Goal: Information Seeking & Learning: Learn about a topic

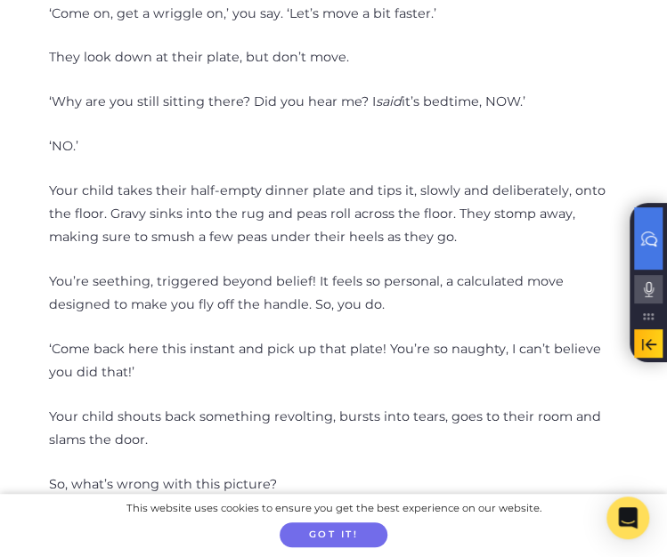
scroll to position [793, 0]
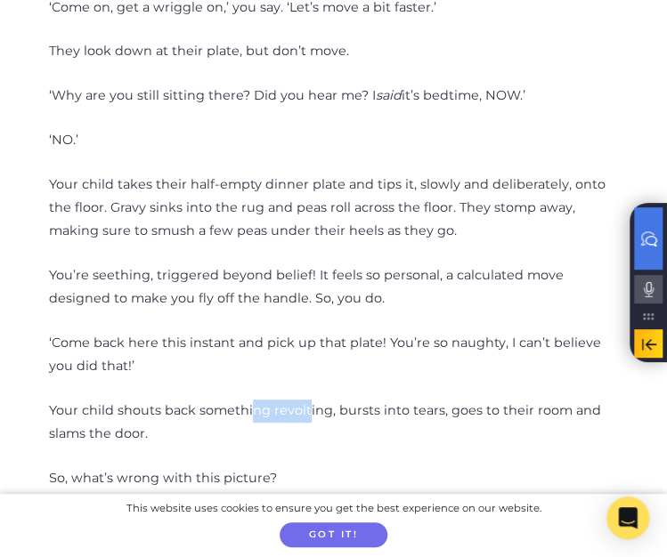
drag, startPoint x: 253, startPoint y: 416, endPoint x: 305, endPoint y: 414, distance: 51.7
click at [305, 414] on p "Your child shouts back something revolting, bursts into tears, goes to their ro…" at bounding box center [333, 423] width 569 height 46
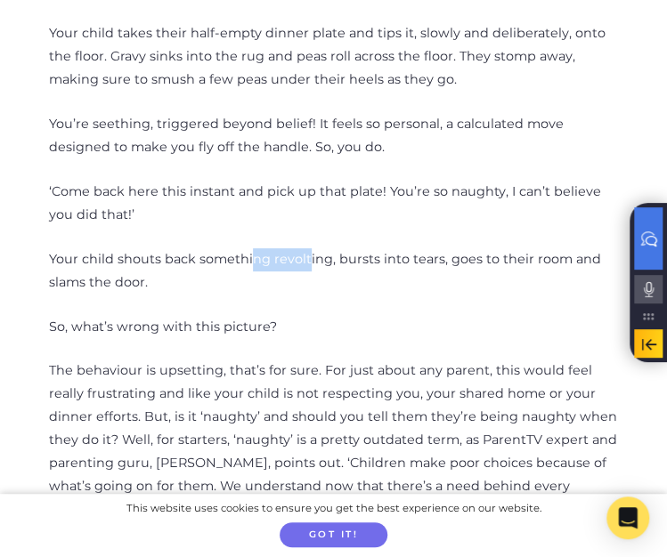
scroll to position [972, 0]
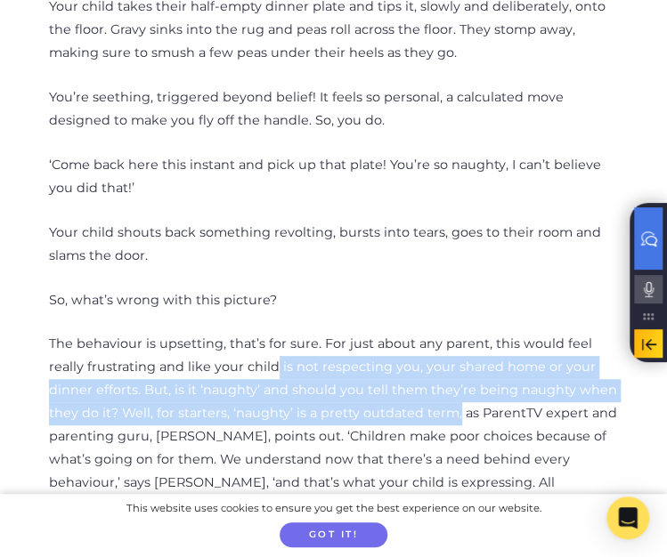
drag, startPoint x: 233, startPoint y: 375, endPoint x: 494, endPoint y: 414, distance: 263.8
click at [405, 418] on p "The behaviour is upsetting, that’s for sure. For just about any parent, this wo…" at bounding box center [333, 436] width 569 height 207
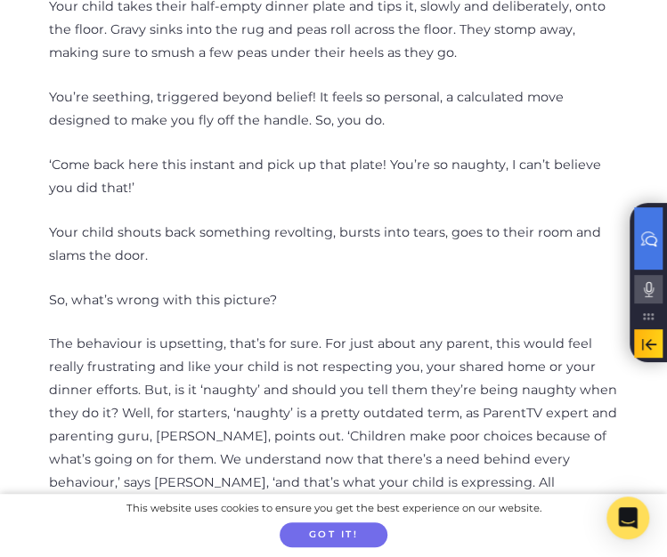
click at [556, 422] on p "The behaviour is upsetting, that’s for sure. For just about any parent, this wo…" at bounding box center [333, 436] width 569 height 207
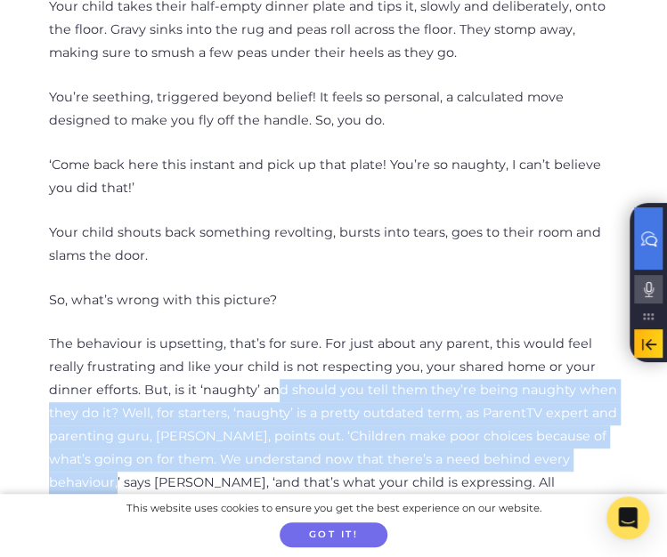
drag, startPoint x: 233, startPoint y: 391, endPoint x: 577, endPoint y: 485, distance: 356.5
click at [587, 474] on p "The behaviour is upsetting, that’s for sure. For just about any parent, this wo…" at bounding box center [333, 436] width 569 height 207
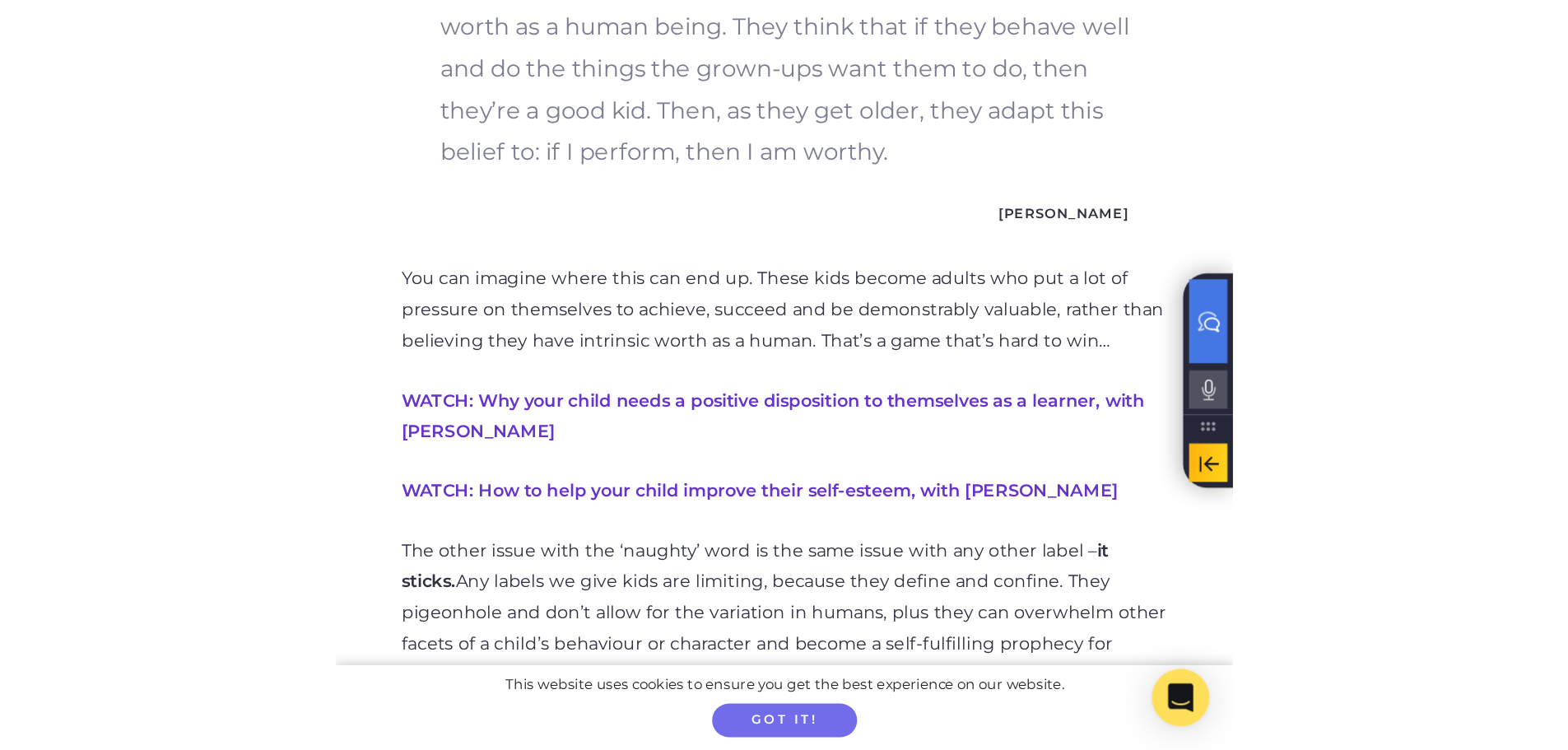
scroll to position [1969, 0]
